Goal: Find specific page/section: Find specific page/section

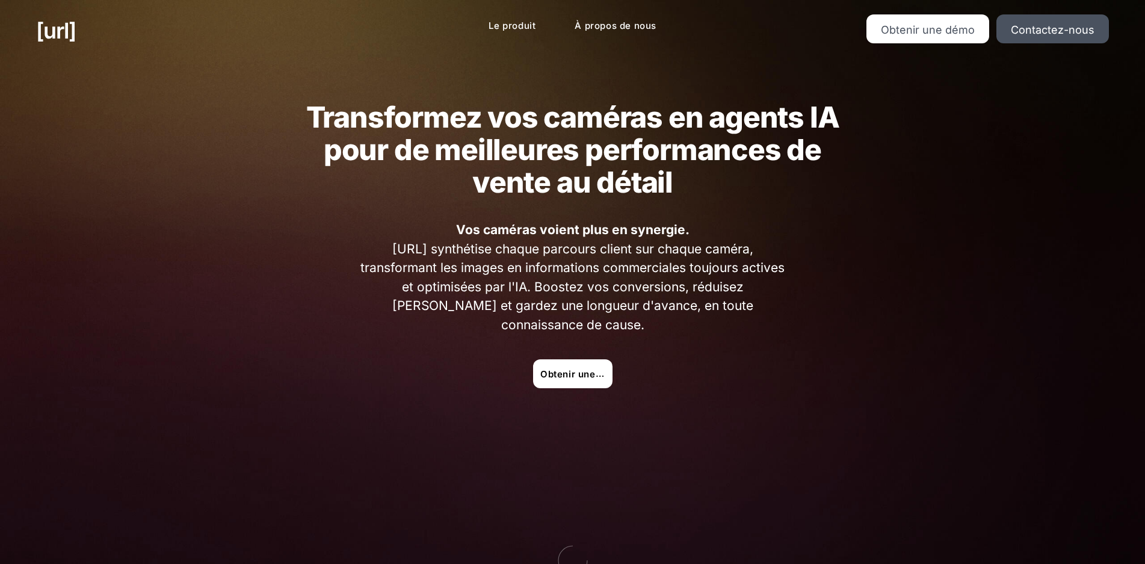
click at [670, 175] on h2 "Transformez vos caméras en agents IA pour de meilleures performances de vente a…" at bounding box center [572, 149] width 545 height 97
click at [578, 368] on font "Obtenir une démo" at bounding box center [582, 374] width 84 height 12
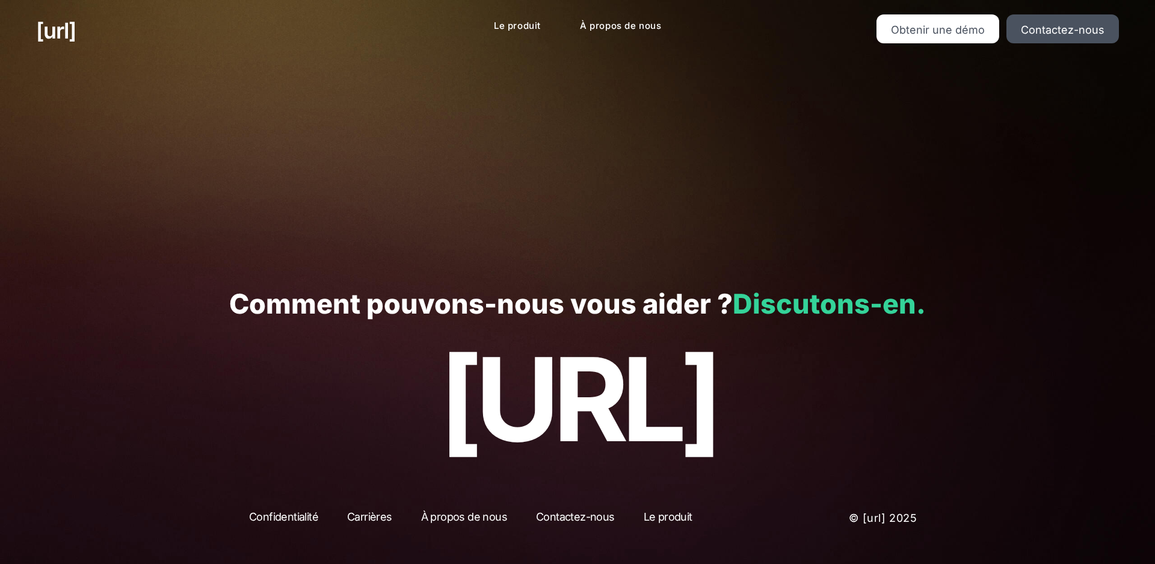
click at [670, 302] on font "Discutons-en." at bounding box center [829, 303] width 193 height 33
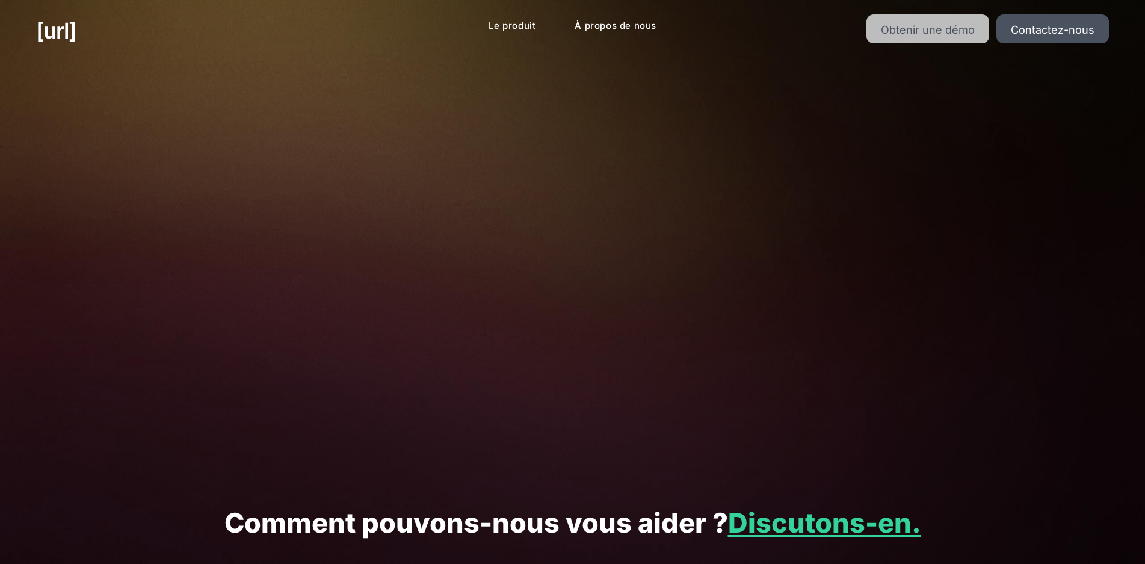
click at [670, 31] on font "Obtenir une démo" at bounding box center [928, 29] width 94 height 13
click at [670, 20] on link "Obtenir une démo" at bounding box center [928, 28] width 123 height 29
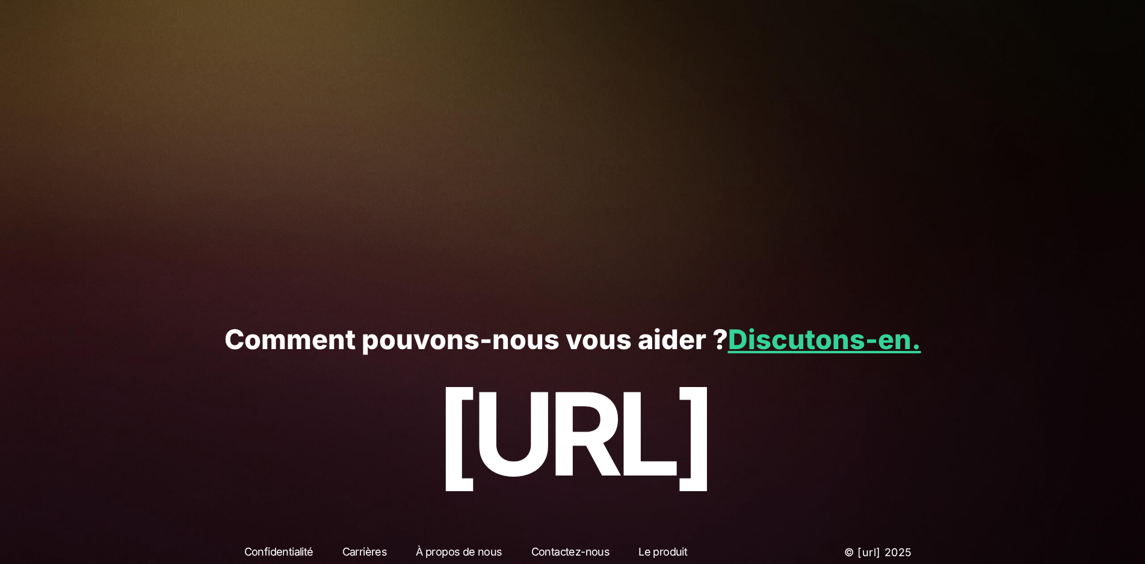
scroll to position [235, 0]
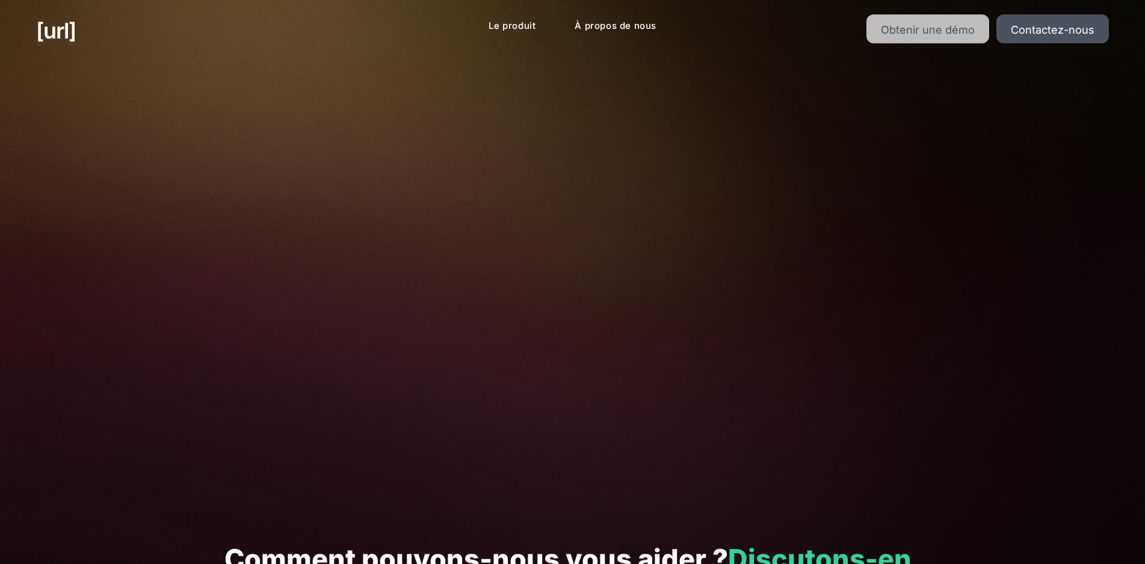
click at [947, 30] on font "Obtenir une démo" at bounding box center [928, 29] width 94 height 13
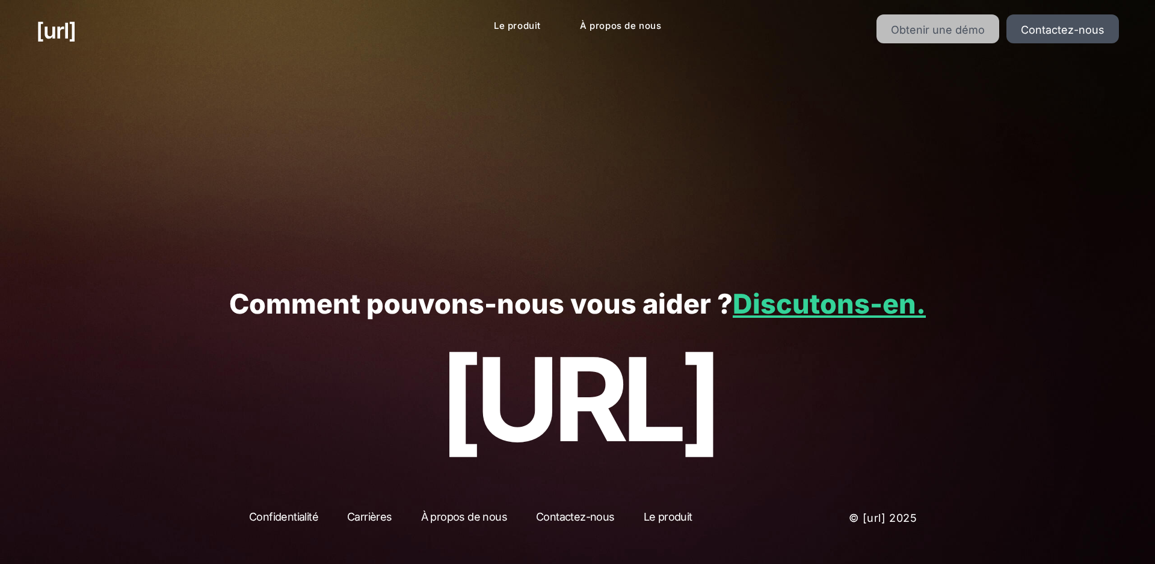
click at [947, 30] on font "Obtenir une démo" at bounding box center [938, 29] width 94 height 13
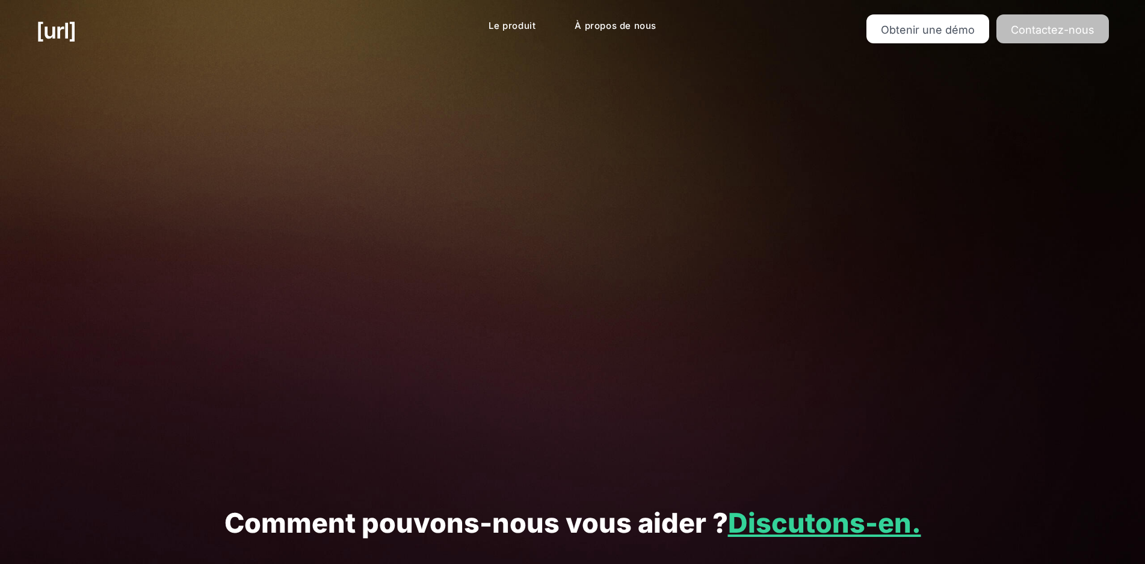
click at [1087, 34] on font "Contactez-nous" at bounding box center [1053, 29] width 84 height 13
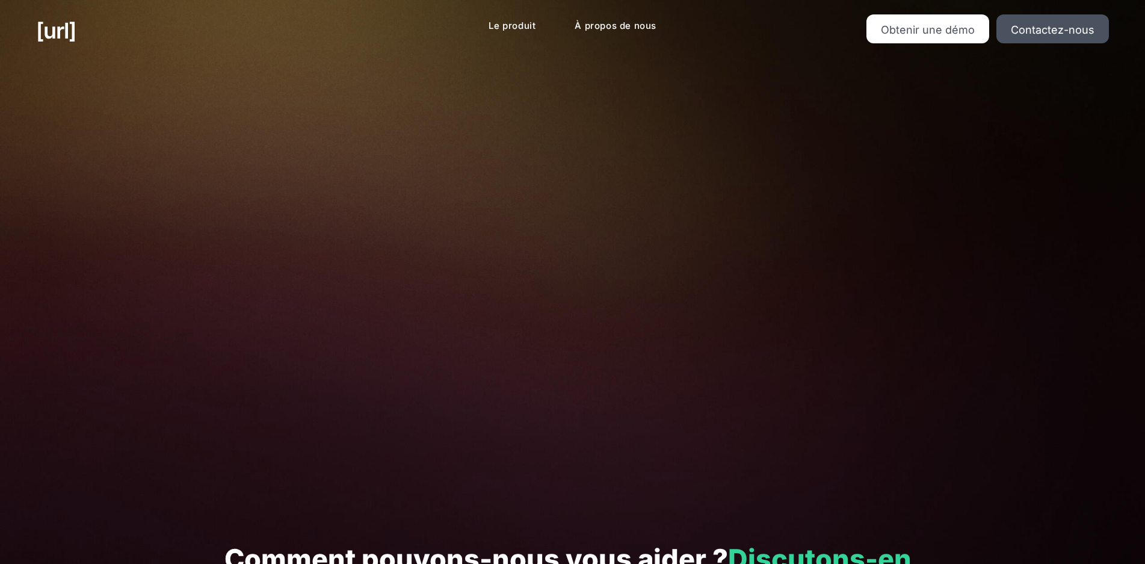
scroll to position [235, 0]
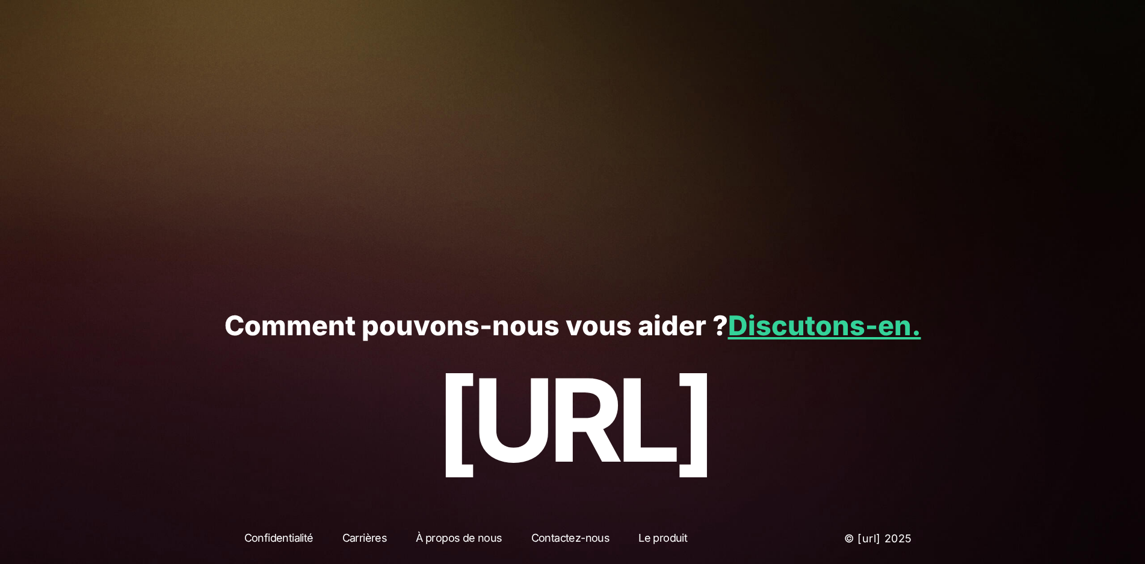
drag, startPoint x: 777, startPoint y: 387, endPoint x: 297, endPoint y: 421, distance: 482.0
click at [297, 421] on p "[URL]" at bounding box center [572, 420] width 1073 height 129
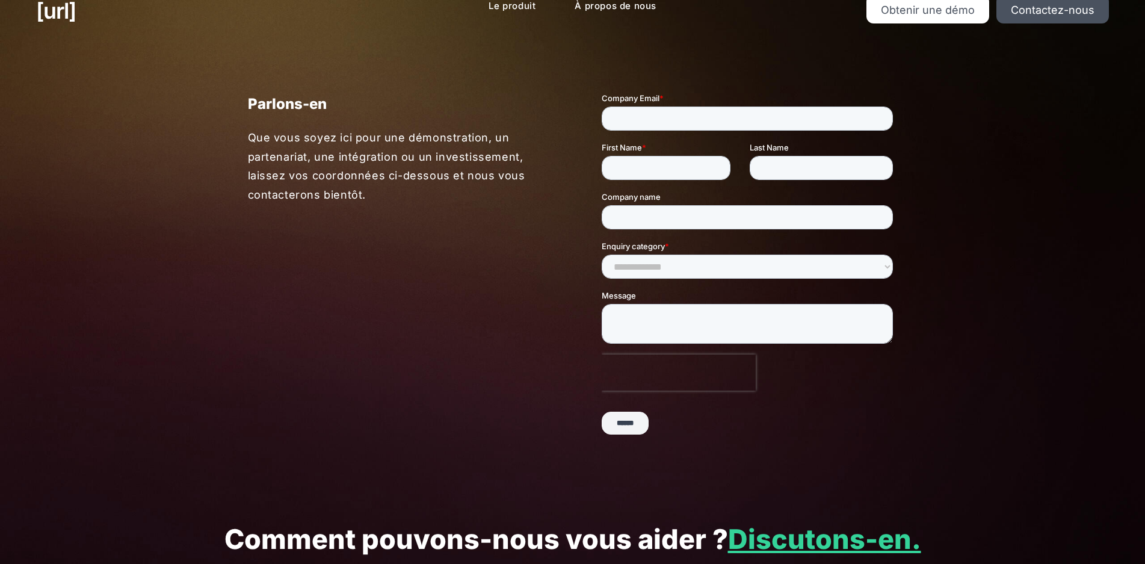
scroll to position [0, 0]
